Goal: Task Accomplishment & Management: Manage account settings

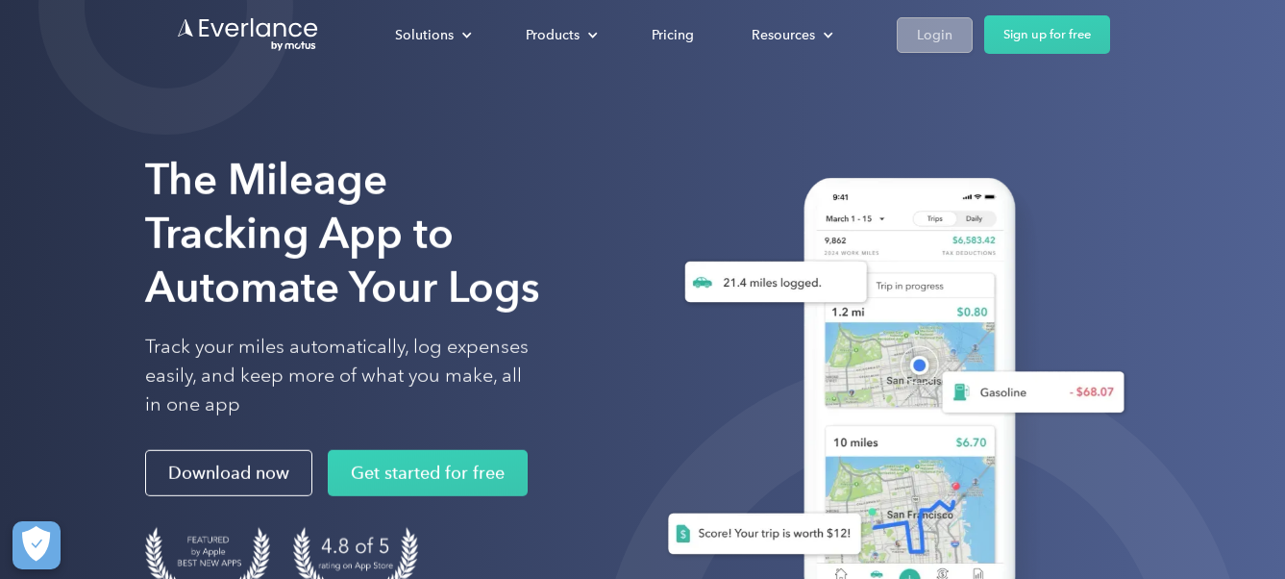
click at [942, 38] on div "Login" at bounding box center [935, 35] width 36 height 24
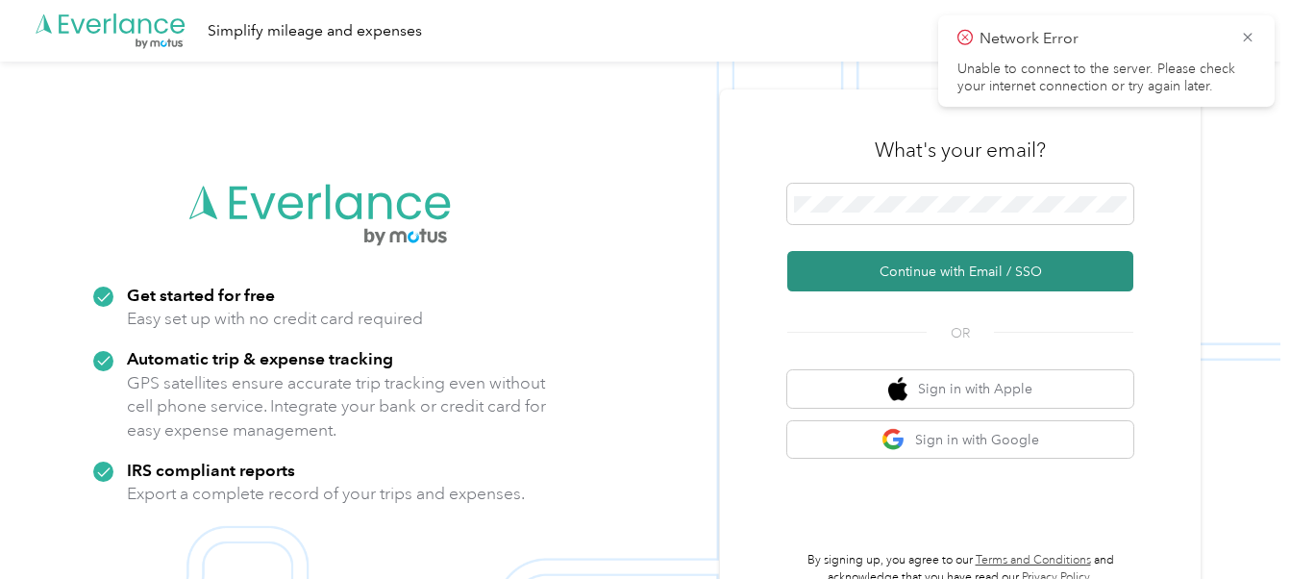
click at [964, 263] on button "Continue with Email / SSO" at bounding box center [960, 271] width 346 height 40
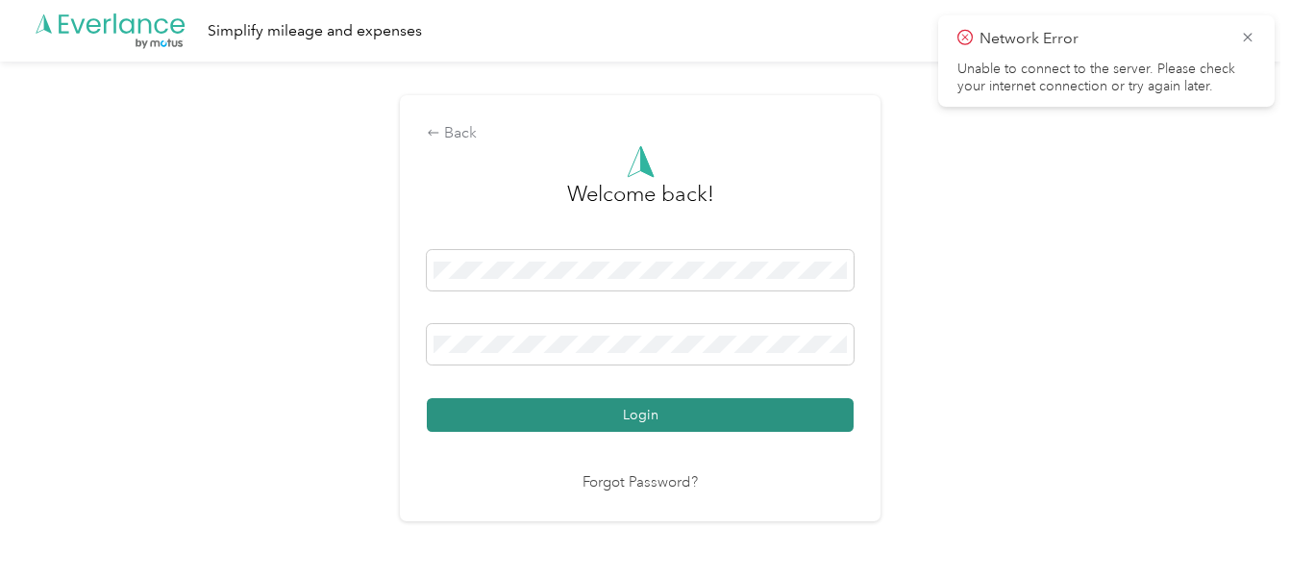
click at [679, 409] on button "Login" at bounding box center [640, 415] width 427 height 34
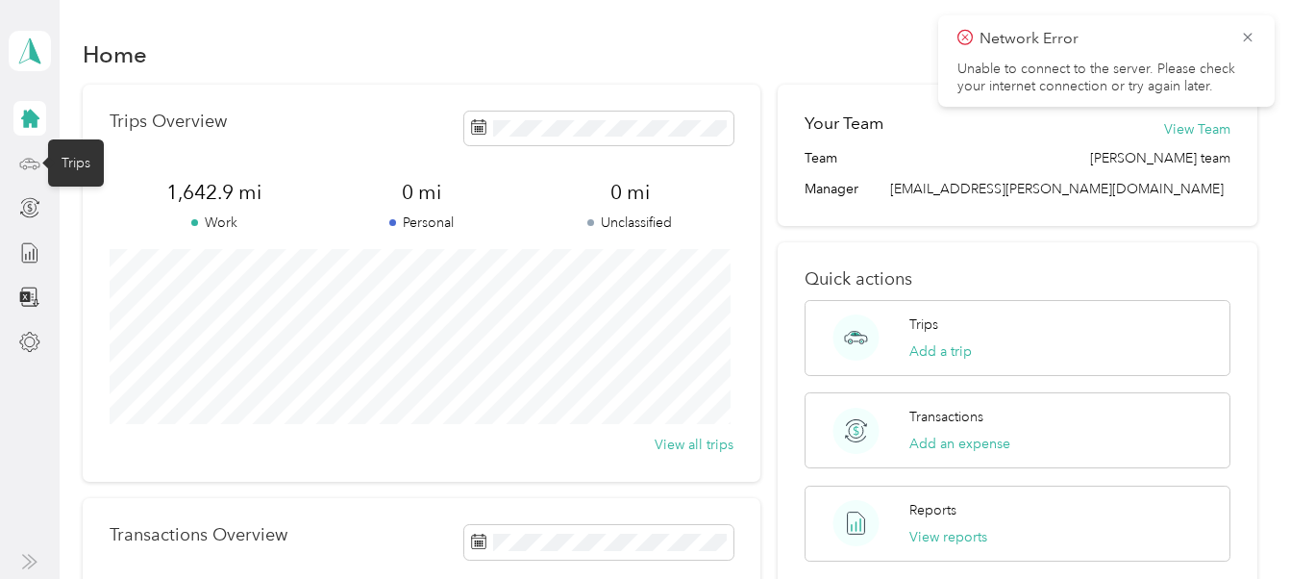
click at [33, 160] on icon at bounding box center [29, 163] width 21 height 21
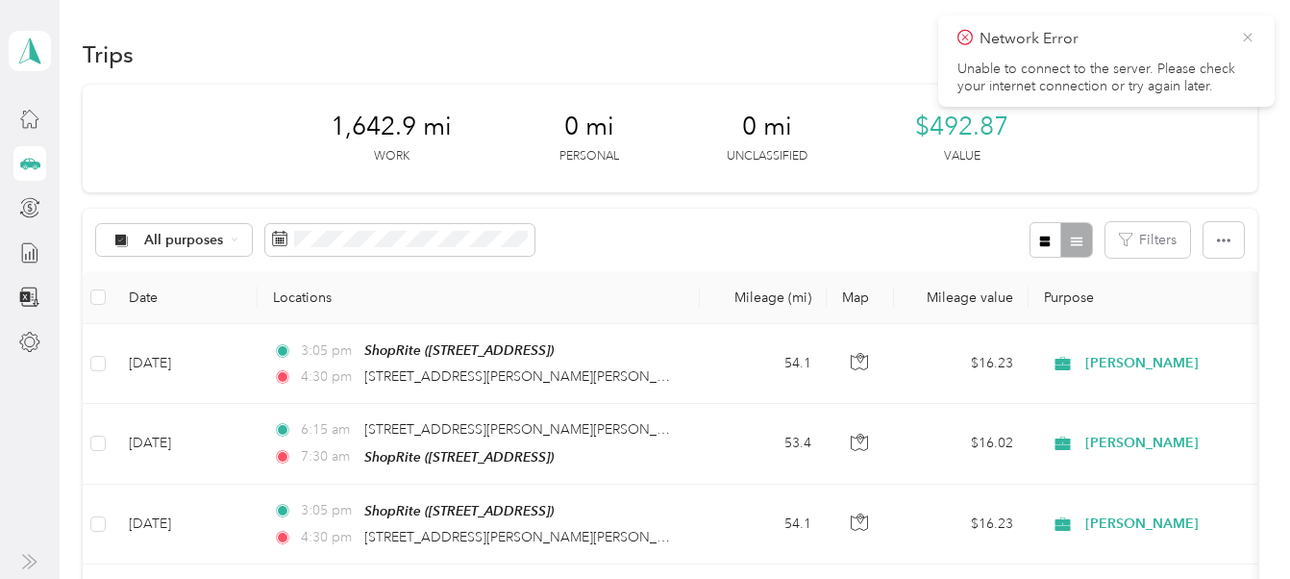
click at [1247, 40] on icon at bounding box center [1247, 37] width 15 height 17
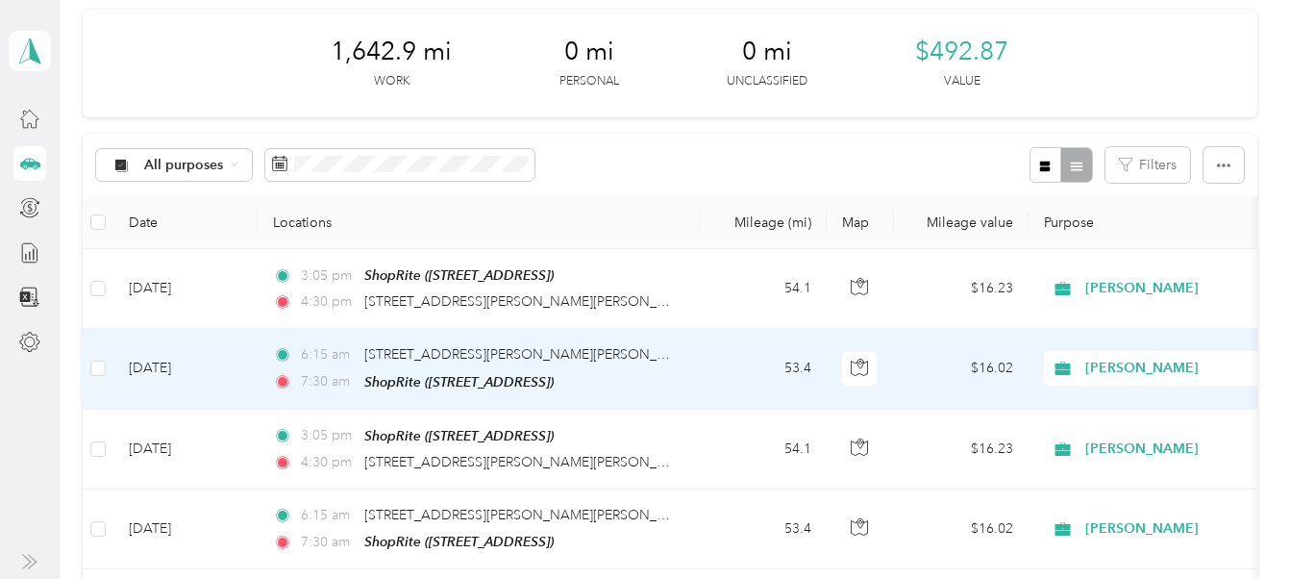
scroll to position [96, 0]
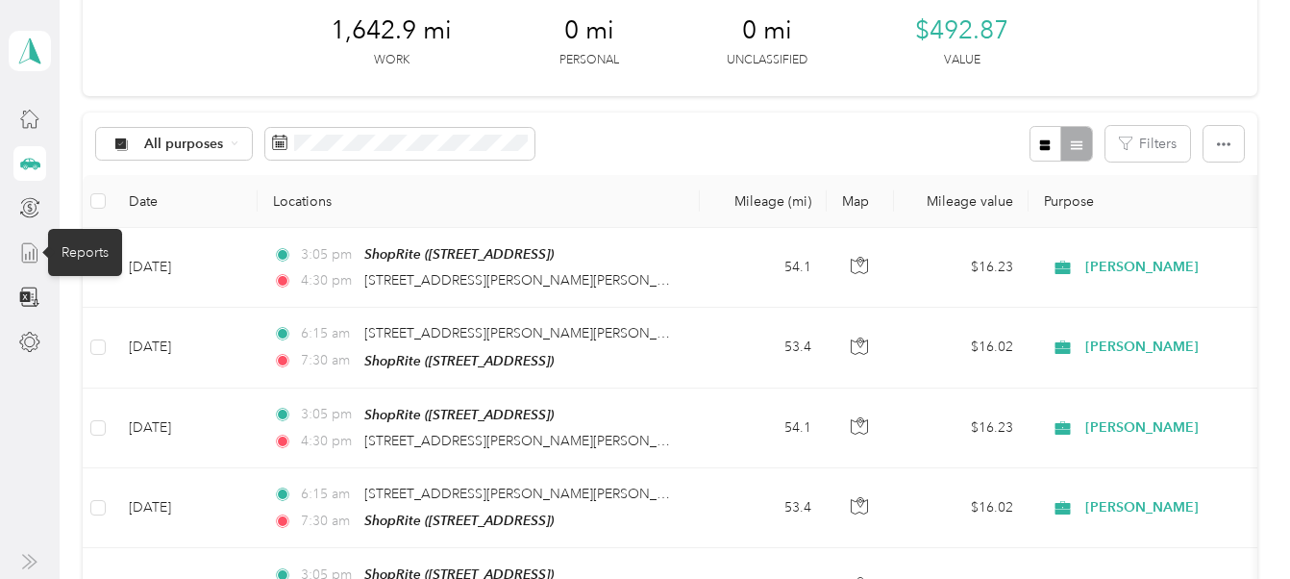
click at [24, 259] on icon at bounding box center [29, 252] width 21 height 21
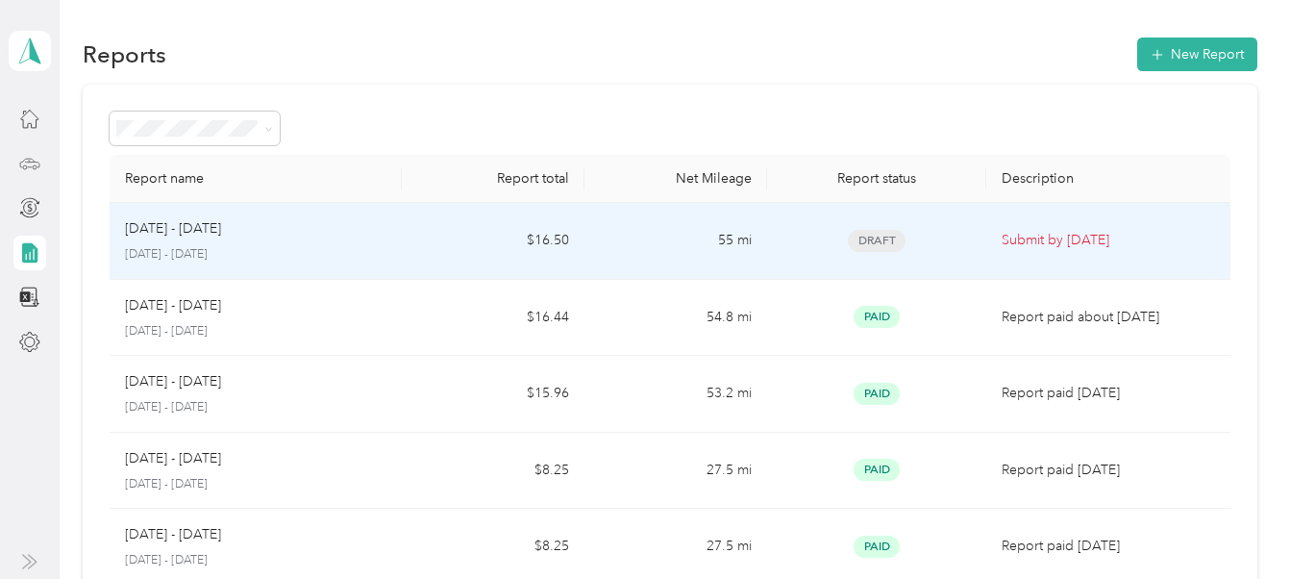
click at [1001, 243] on p "Submit by Oct. 4, 2025" at bounding box center [1107, 240] width 212 height 21
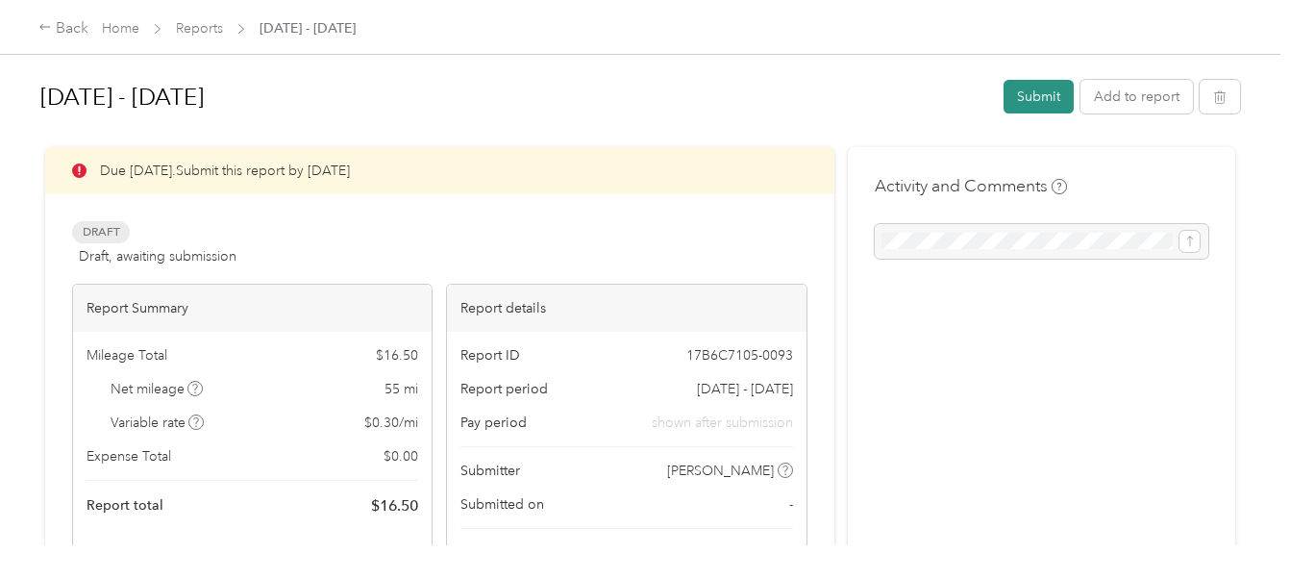
click at [1013, 93] on button "Submit" at bounding box center [1038, 97] width 70 height 34
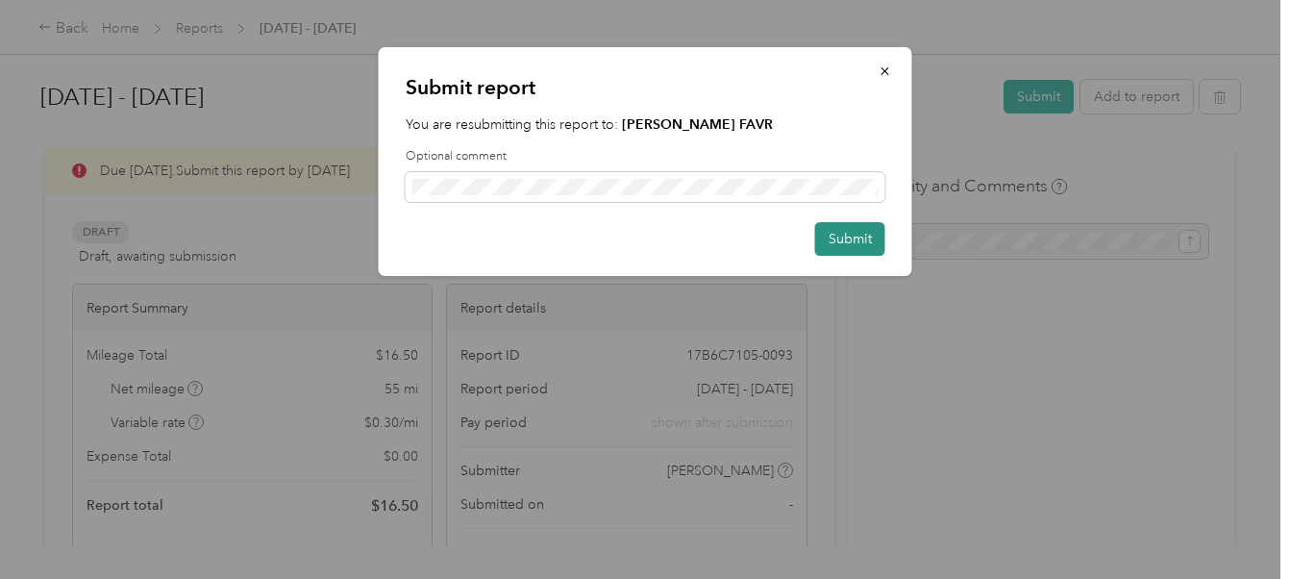
click at [849, 246] on button "Submit" at bounding box center [850, 239] width 70 height 34
